Goal: Find specific page/section: Find specific page/section

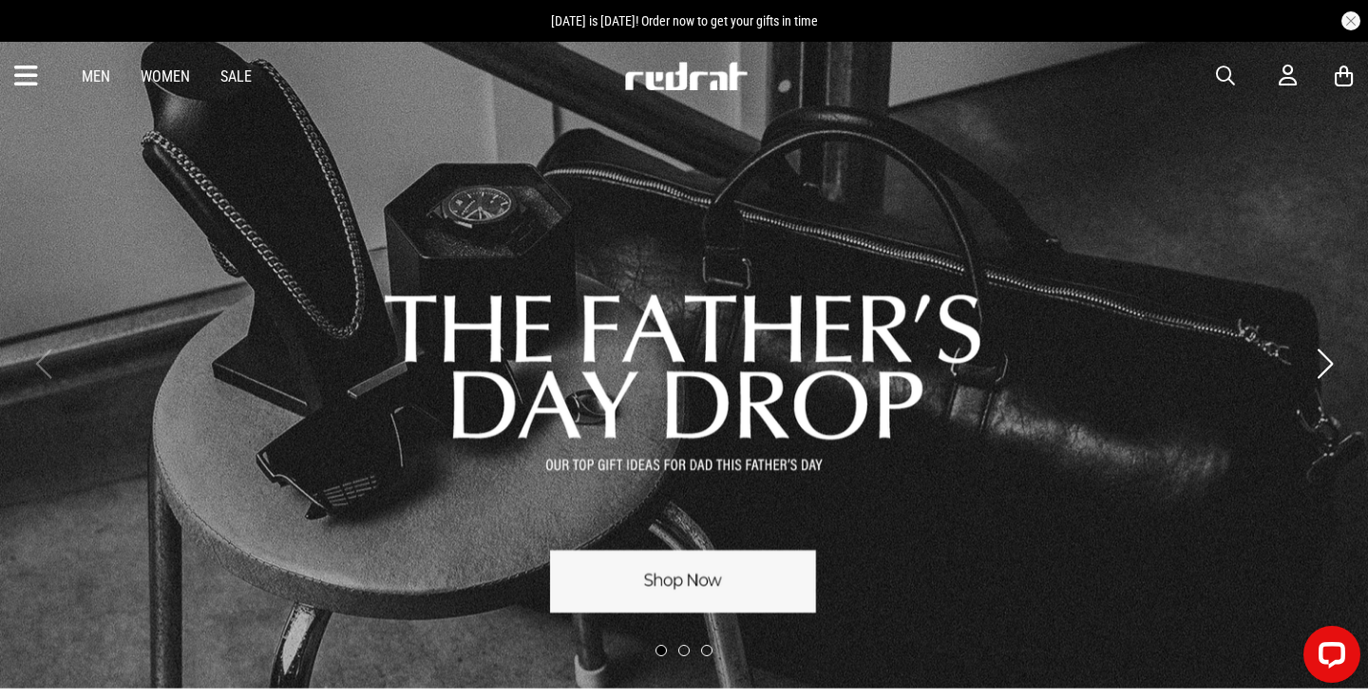
click at [13, 75] on div "Men Women Sale Sign in New Back Footwear Back Mens Back Womens Back Youth & Kid…" at bounding box center [684, 76] width 1368 height 68
click at [25, 85] on icon at bounding box center [26, 76] width 24 height 31
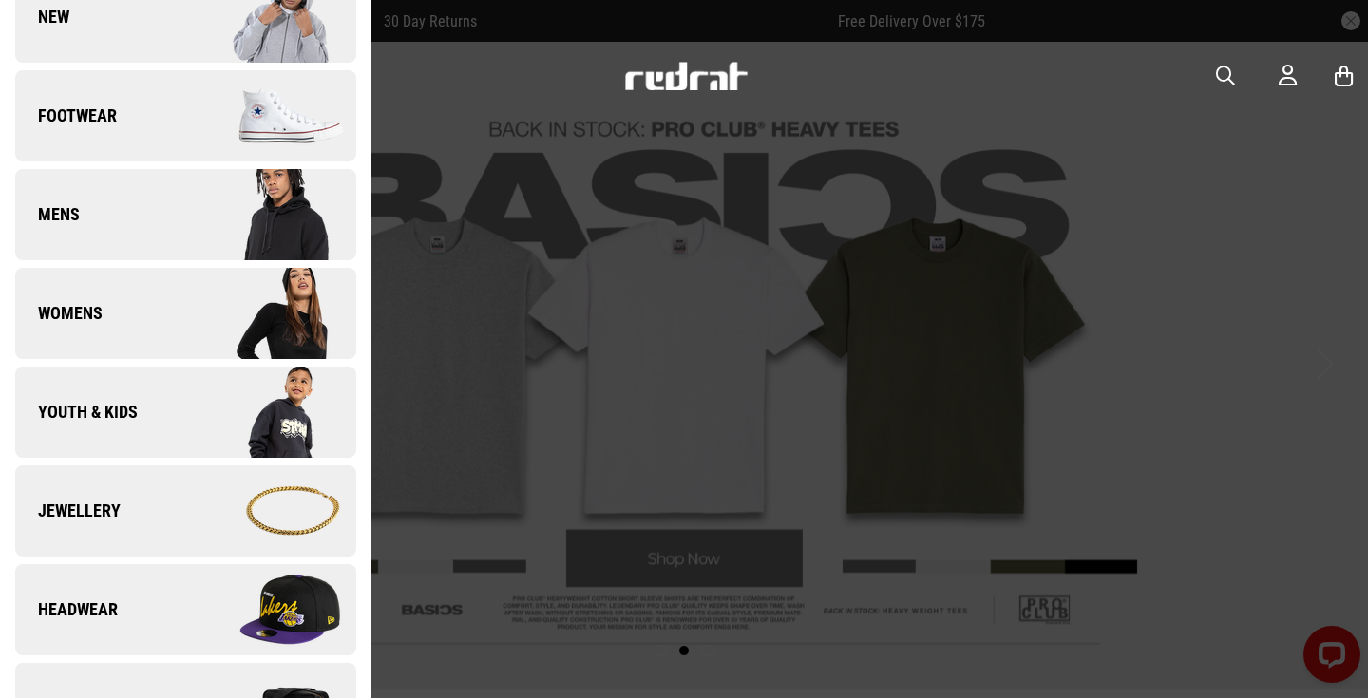
scroll to position [137, 0]
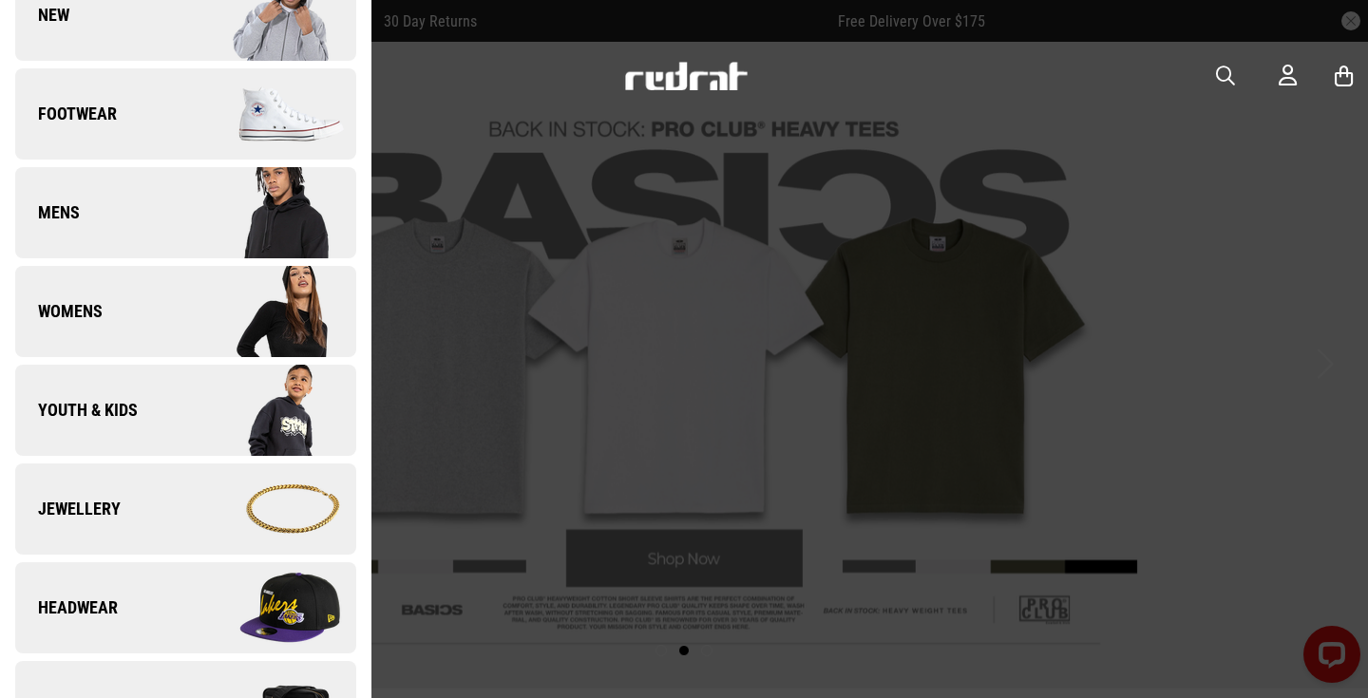
click at [177, 427] on link "Youth & Kids" at bounding box center [185, 410] width 341 height 91
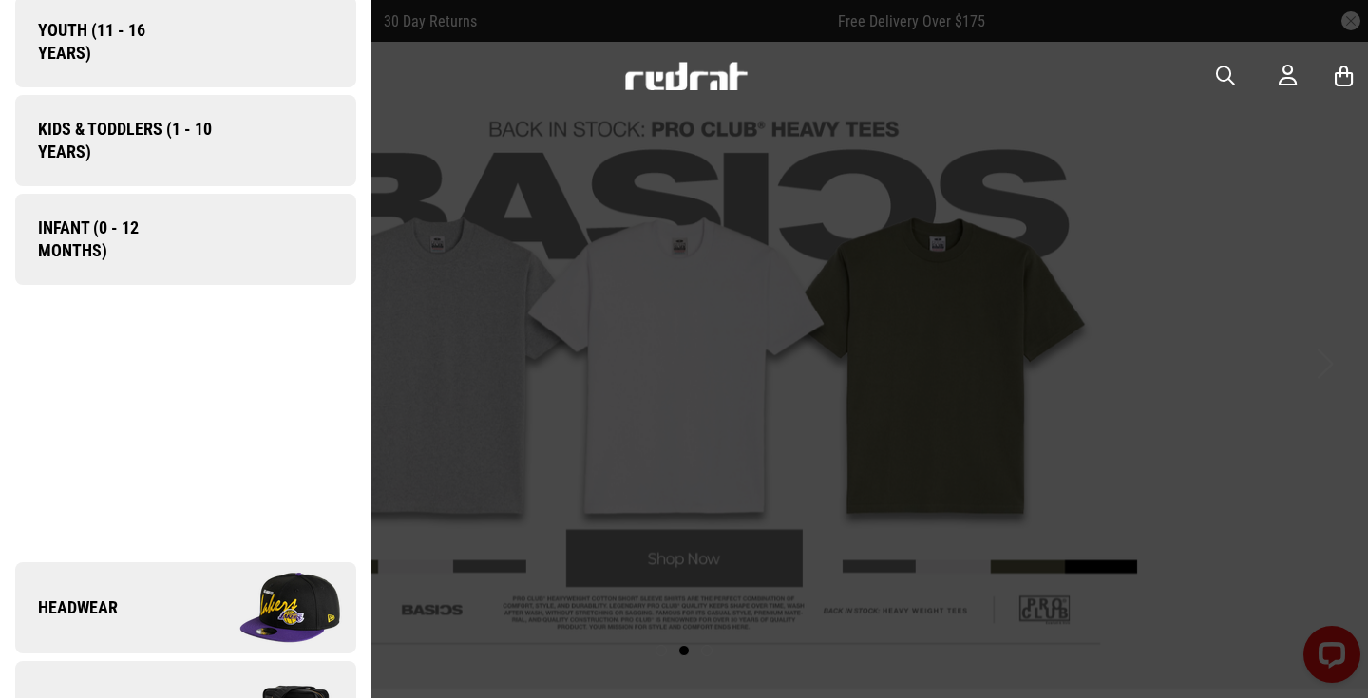
scroll to position [0, 0]
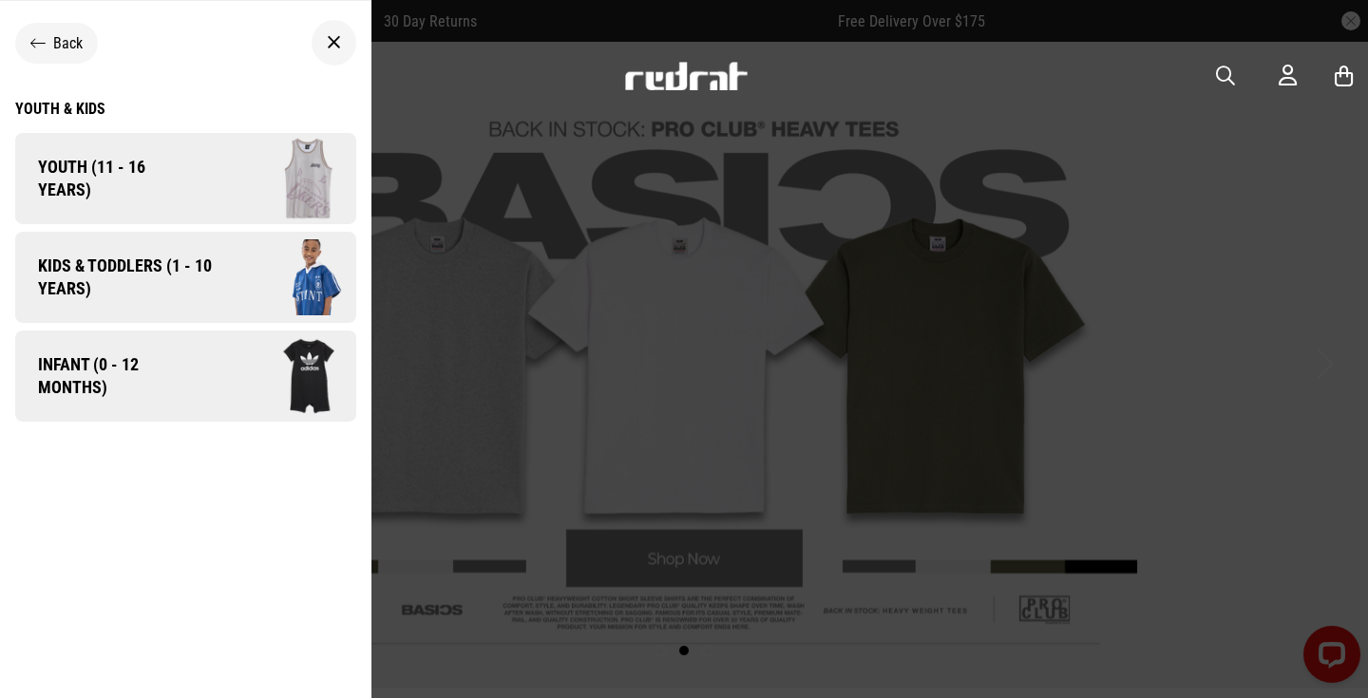
click at [256, 188] on img at bounding box center [275, 179] width 162 height 90
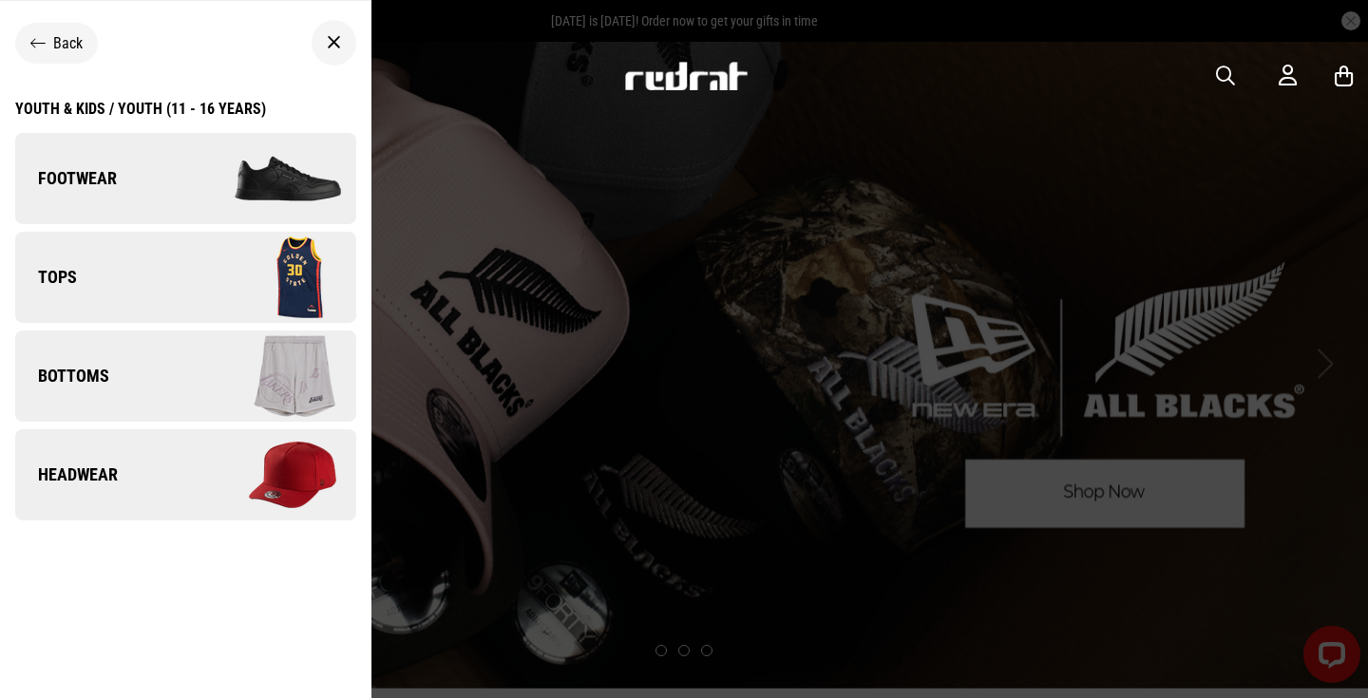
click at [179, 358] on link "Bottoms" at bounding box center [185, 376] width 341 height 91
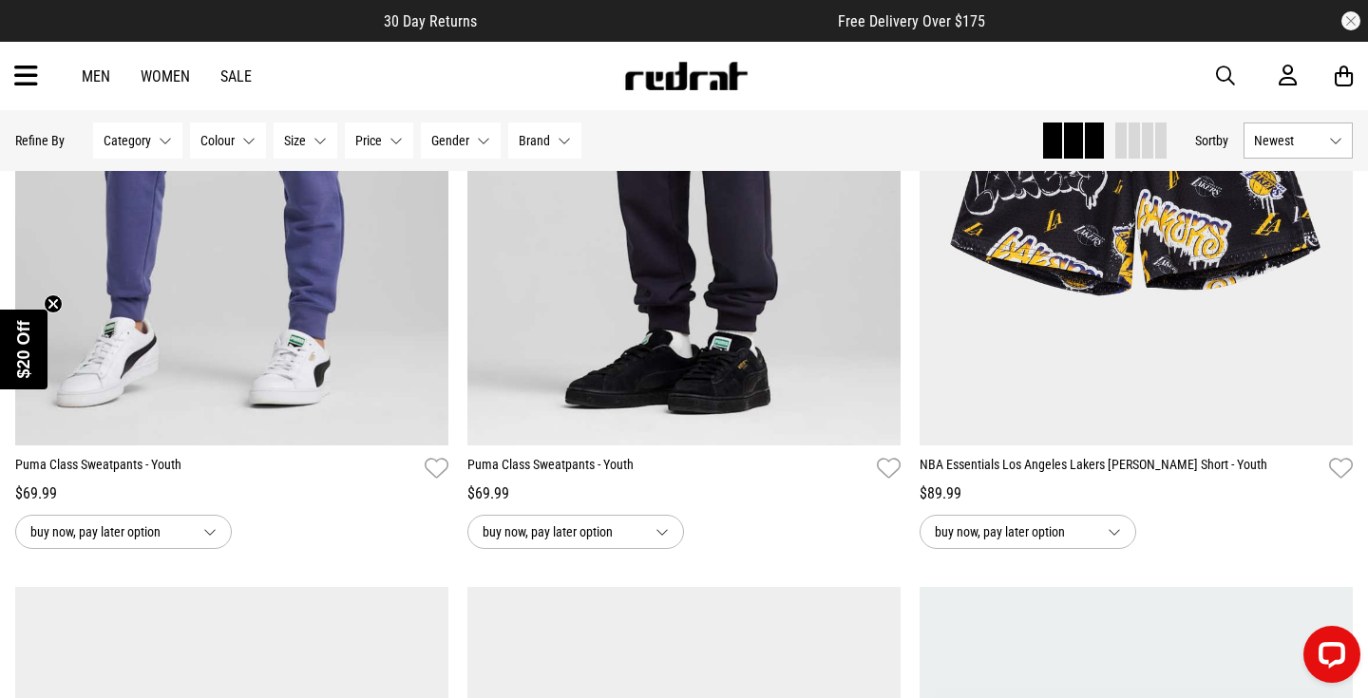
scroll to position [428, 0]
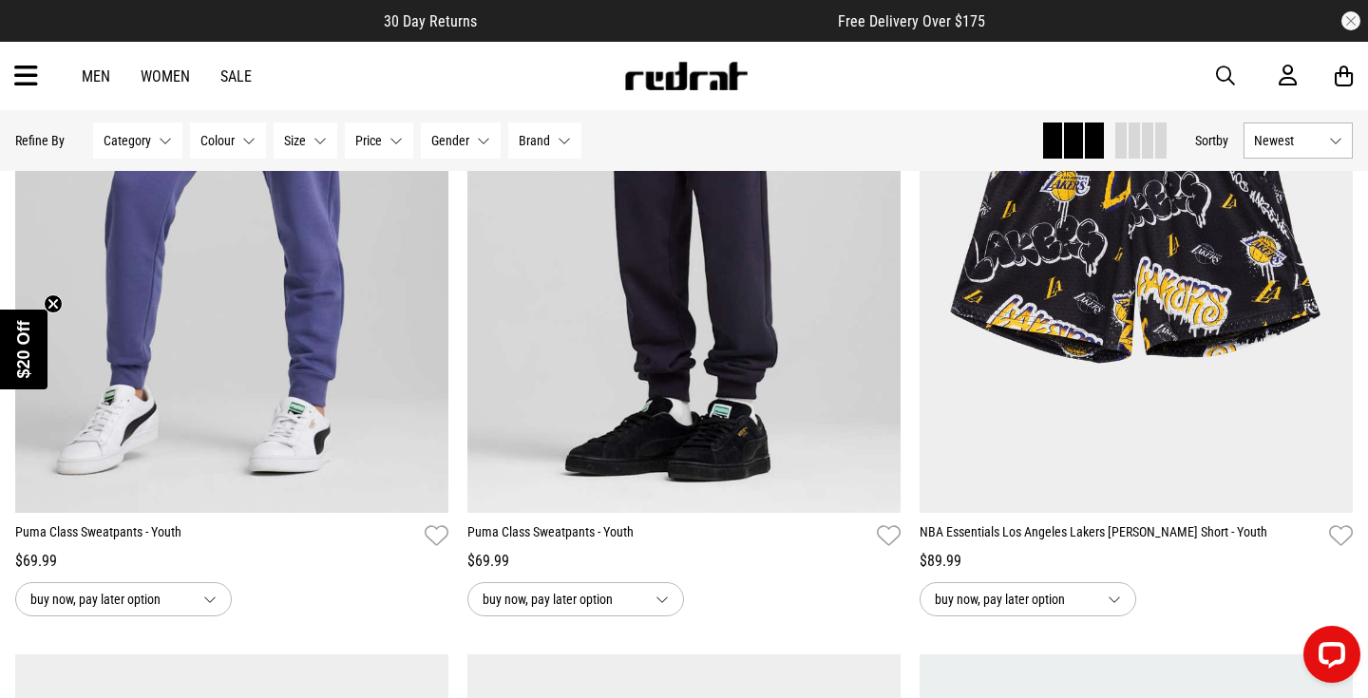
click at [26, 80] on icon at bounding box center [26, 76] width 24 height 31
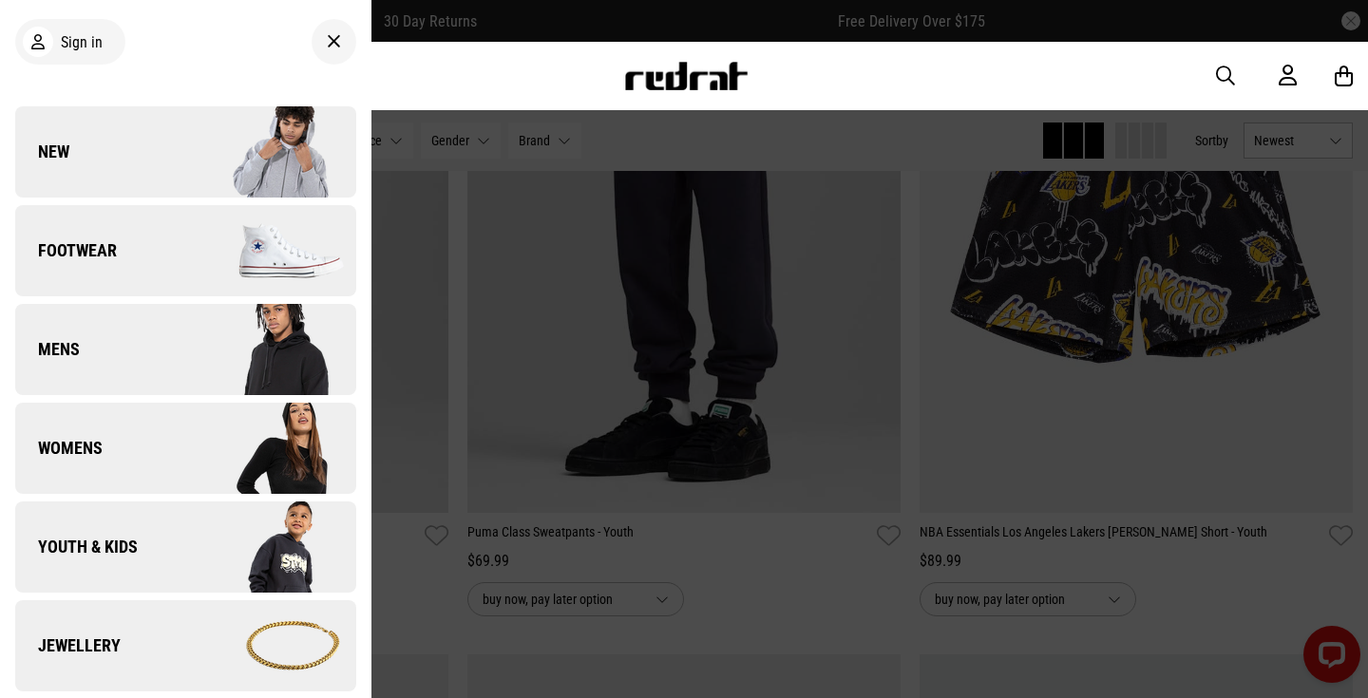
click at [153, 552] on link "Youth & Kids" at bounding box center [185, 547] width 341 height 91
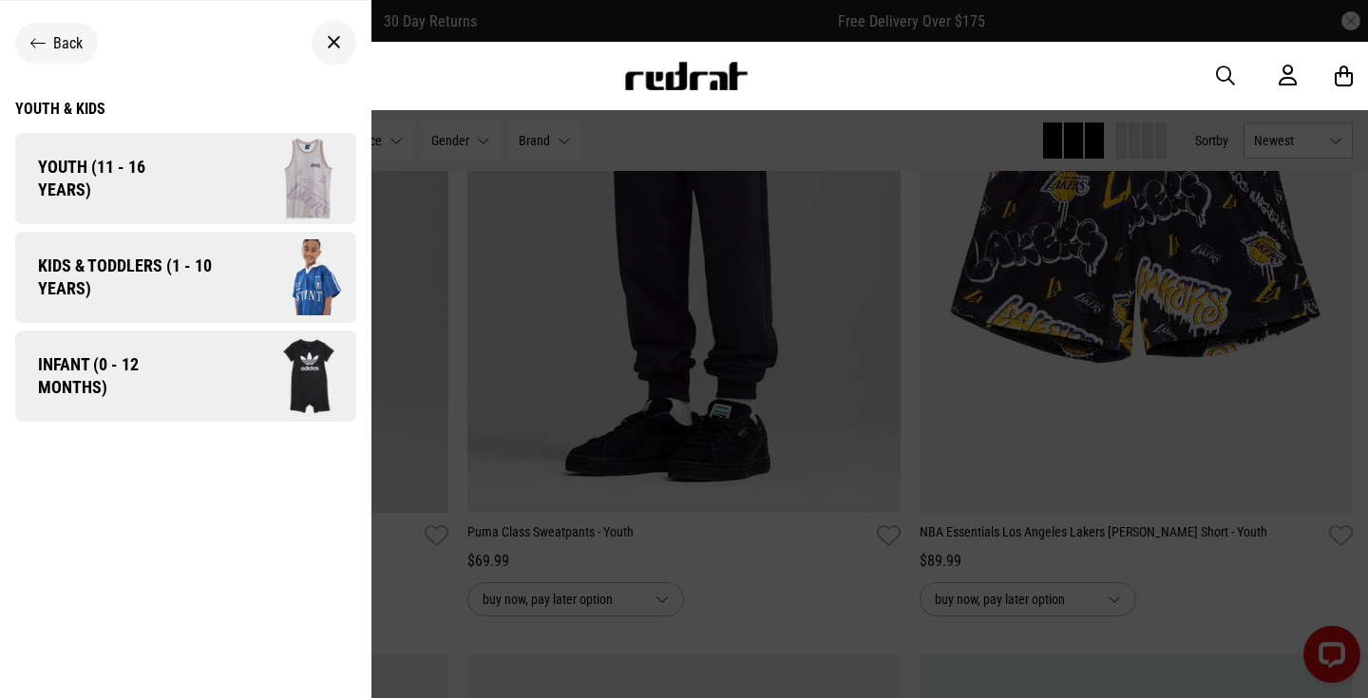
click at [161, 196] on span "Youth (11 - 16 years)" at bounding box center [104, 179] width 179 height 46
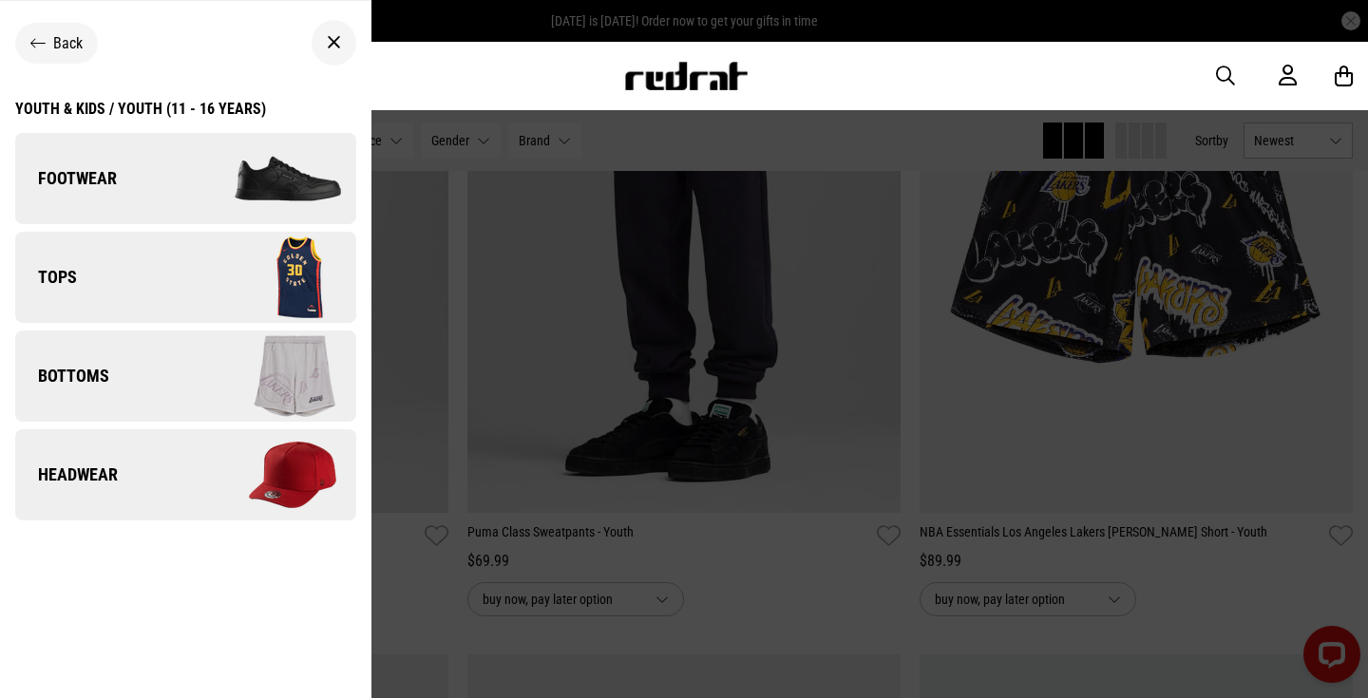
click at [179, 281] on link "Tops" at bounding box center [185, 277] width 341 height 91
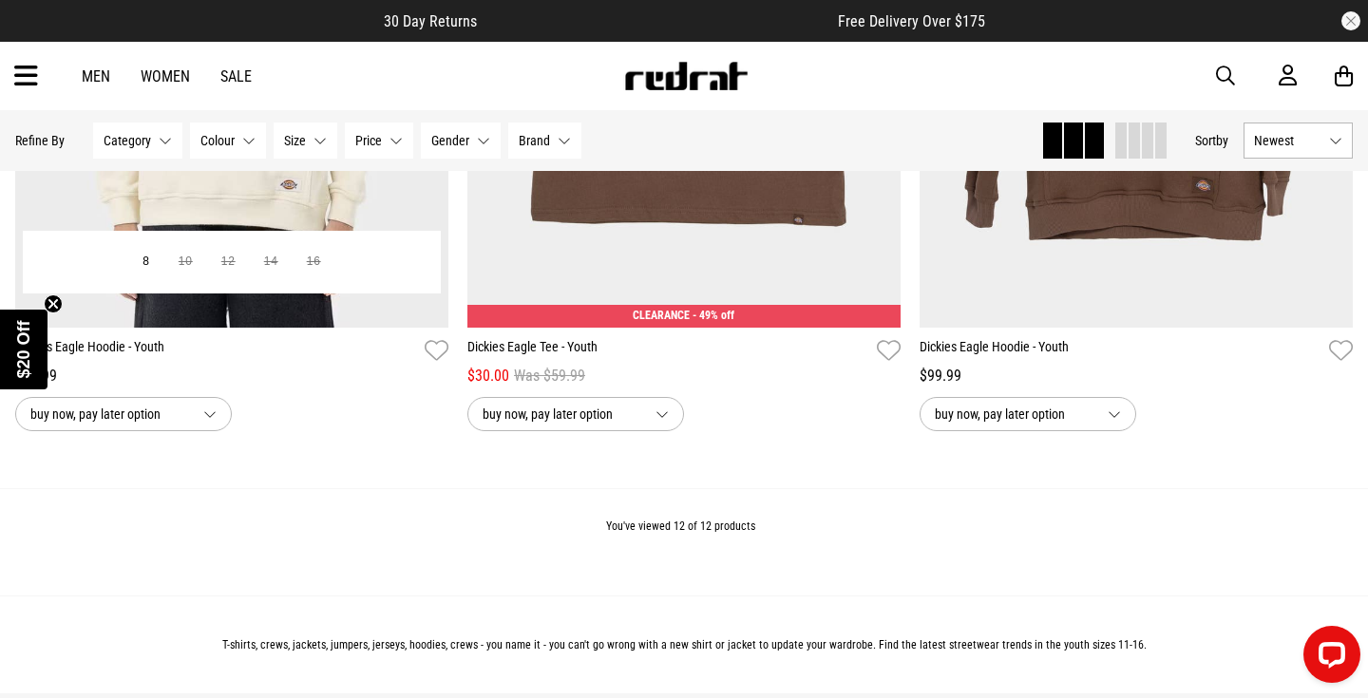
scroll to position [2942, 0]
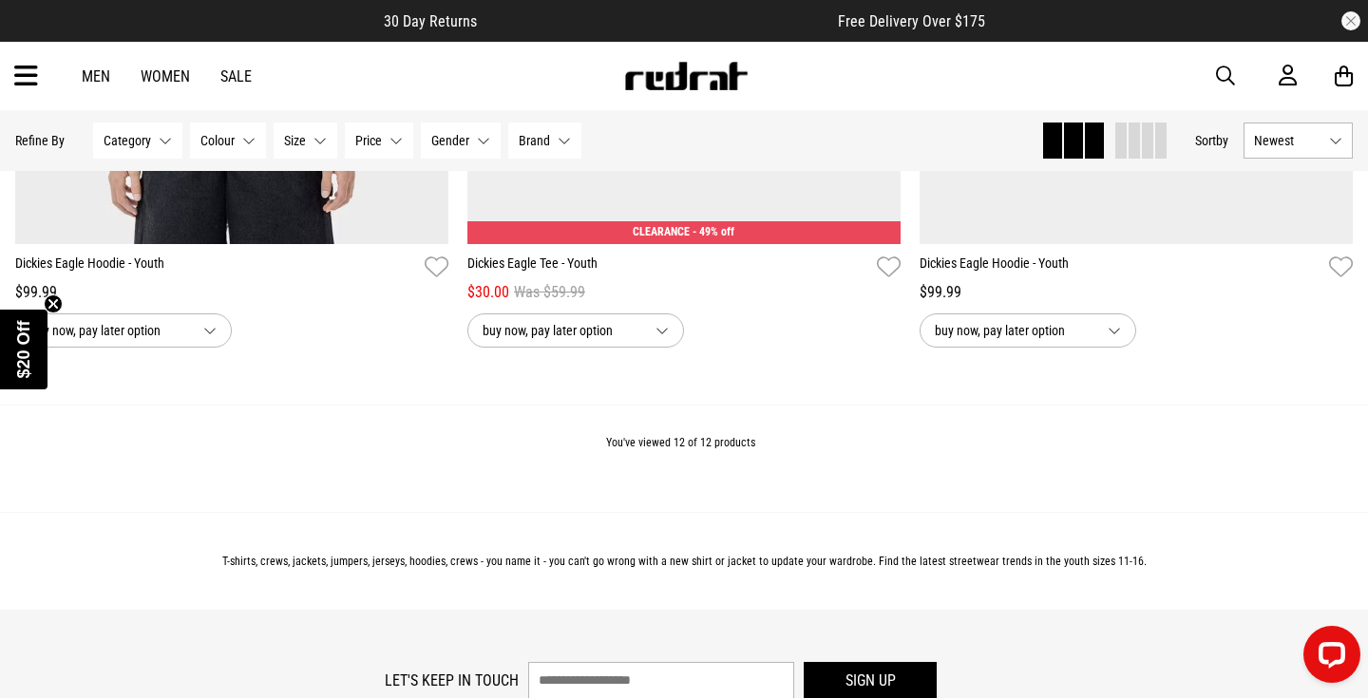
click at [356, 422] on div "You've viewed 12 of 12 products" at bounding box center [684, 458] width 1368 height 107
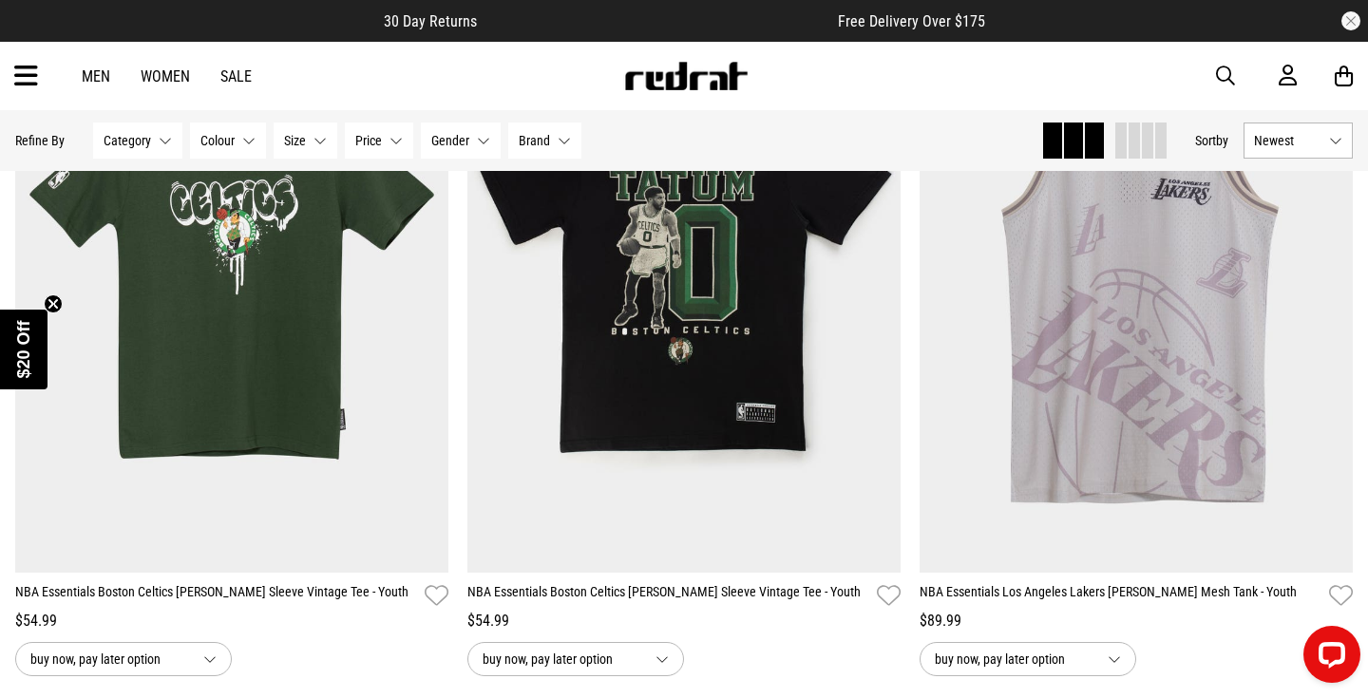
scroll to position [1093, 0]
